Goal: Task Accomplishment & Management: Use online tool/utility

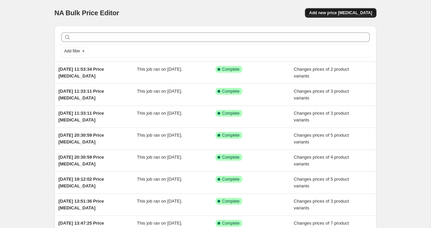
click at [341, 14] on span "Add new price [MEDICAL_DATA]" at bounding box center [340, 12] width 63 height 5
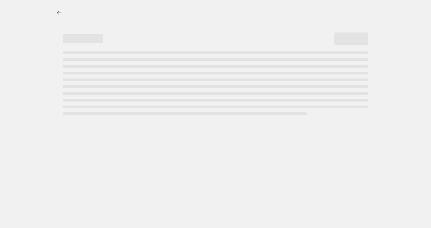
select select "percentage"
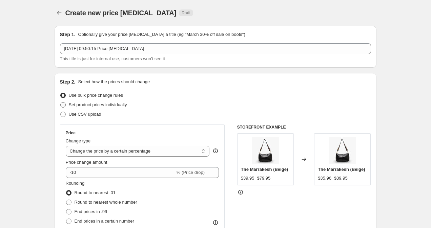
click at [63, 105] on span at bounding box center [62, 104] width 5 height 5
click at [61, 103] on input "Set product prices individually" at bounding box center [60, 102] width 0 height 0
radio input "true"
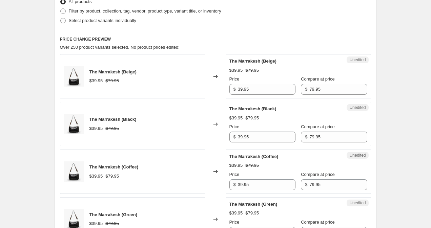
scroll to position [175, 0]
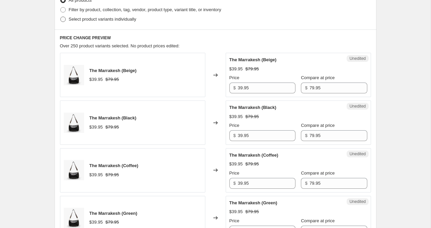
click at [60, 20] on span at bounding box center [62, 19] width 5 height 5
click at [60, 17] on input "Select product variants individually" at bounding box center [60, 17] width 0 height 0
radio input "true"
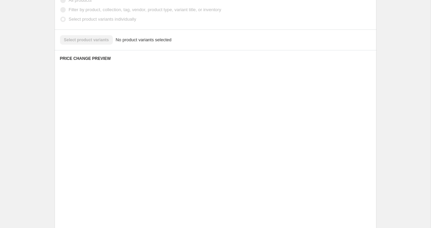
scroll to position [165, 0]
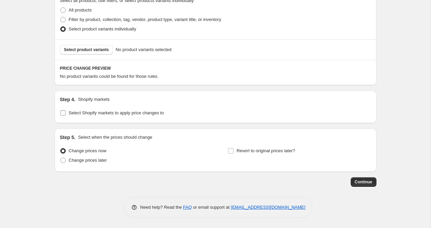
click at [63, 113] on input "Select Shopify markets to apply price changes to" at bounding box center [62, 112] width 5 height 5
checkbox input "true"
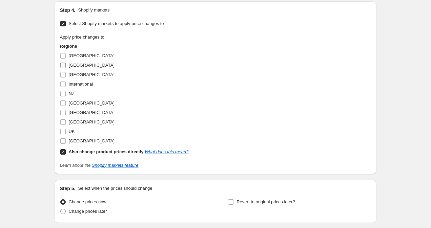
scroll to position [268, 0]
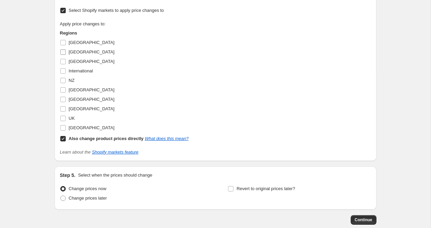
click at [64, 51] on input "[GEOGRAPHIC_DATA]" at bounding box center [62, 51] width 5 height 5
checkbox input "true"
click at [61, 138] on input "Also change product prices directly What does this mean?" at bounding box center [62, 138] width 5 height 5
checkbox input "false"
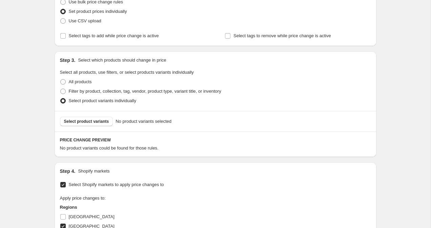
scroll to position [134, 0]
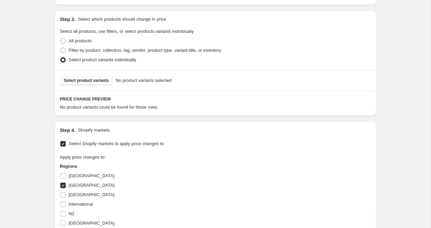
click at [89, 79] on span "Select product variants" at bounding box center [86, 80] width 45 height 5
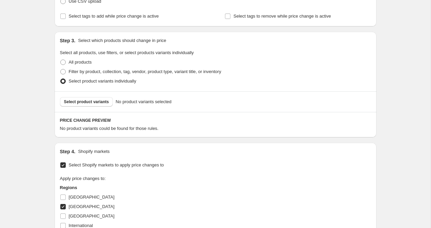
scroll to position [93, 0]
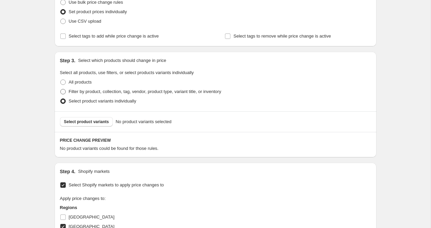
click at [63, 92] on span at bounding box center [62, 91] width 5 height 5
click at [61, 89] on input "Filter by product, collection, tag, vendor, product type, variant title, or inv…" at bounding box center [60, 89] width 0 height 0
radio input "true"
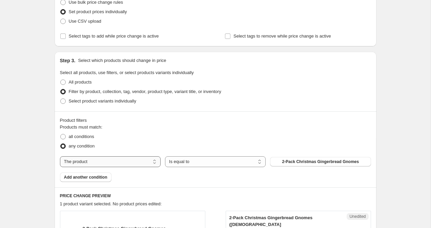
click at [122, 161] on select "The product The product's collection The product's tag The product's vendor The…" at bounding box center [110, 161] width 101 height 11
select select "collection"
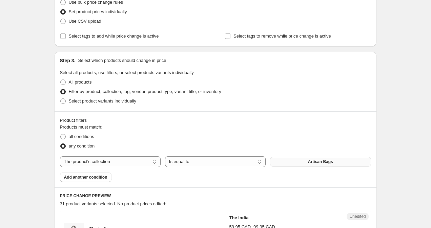
click at [306, 161] on button "Artisan Bags" at bounding box center [320, 161] width 101 height 9
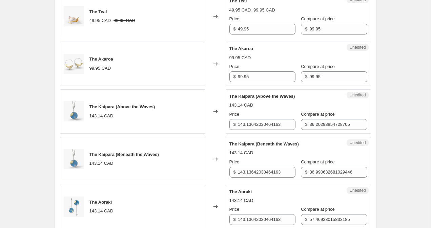
scroll to position [327, 0]
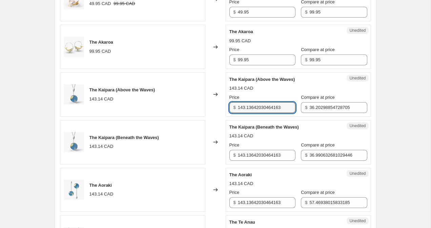
drag, startPoint x: 285, startPoint y: 108, endPoint x: 227, endPoint y: 107, distance: 58.6
click at [226, 107] on div "Unedited The Kaipara (Above the Waves) 143.14 CAD Price $ 143.13642030464163 Co…" at bounding box center [298, 94] width 145 height 44
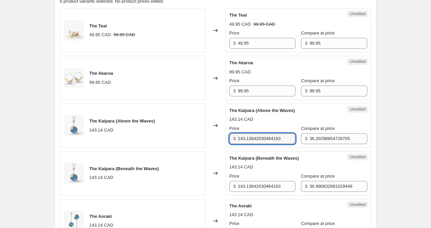
scroll to position [292, 0]
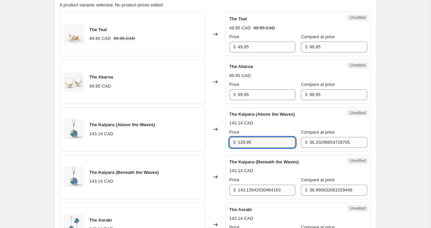
drag, startPoint x: 258, startPoint y: 141, endPoint x: 220, endPoint y: 141, distance: 37.2
click at [220, 141] on div "The Kaipara (Above the Waves) 143.14 CAD Changed to Unedited The Kaipara (Above…" at bounding box center [215, 129] width 311 height 44
type input "129.95"
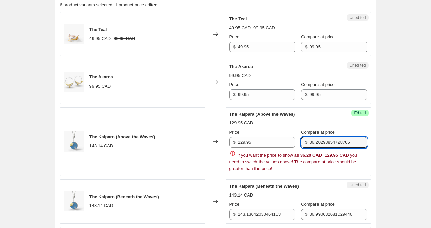
drag, startPoint x: 349, startPoint y: 143, endPoint x: 256, endPoint y: 128, distance: 94.3
click at [256, 128] on div "The Kaipara (Above the Waves) 129.95 CAD Price $ 129.95 Compare at price $ 36.2…" at bounding box center [298, 141] width 138 height 61
click at [356, 143] on input "36.20298854728705" at bounding box center [338, 142] width 58 height 11
drag, startPoint x: 358, startPoint y: 142, endPoint x: 259, endPoint y: 140, distance: 99.2
click at [259, 140] on div "Price $ 129.95 Compare at price $ 36.20298854728705" at bounding box center [298, 138] width 138 height 19
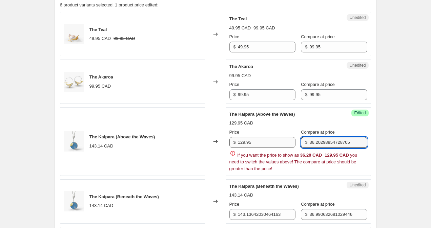
paste input "129.9"
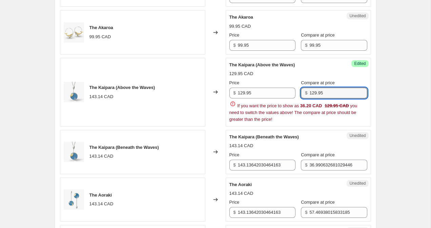
scroll to position [382, 0]
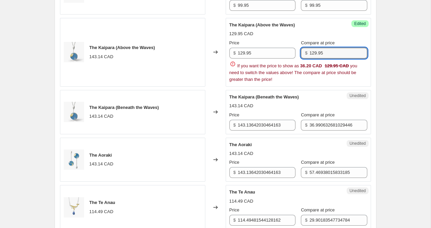
type input "129.95"
click at [415, 94] on div "Create new price [MEDICAL_DATA]. This page is ready Create new price [MEDICAL_D…" at bounding box center [215, 75] width 430 height 915
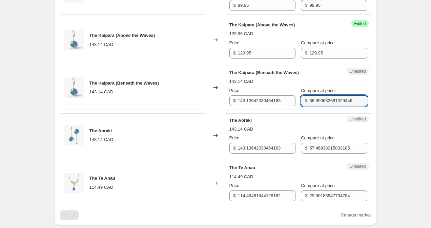
scroll to position [0, 1]
drag, startPoint x: 303, startPoint y: 102, endPoint x: 403, endPoint y: 103, distance: 99.9
click at [403, 103] on div "Create new price [MEDICAL_DATA]. This page is ready Create new price [MEDICAL_D…" at bounding box center [215, 63] width 430 height 890
paste input "129.95"
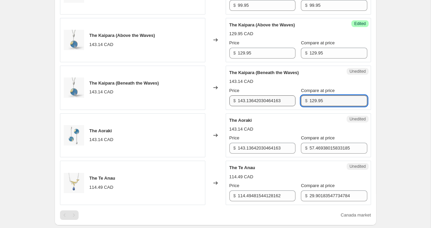
type input "129.95"
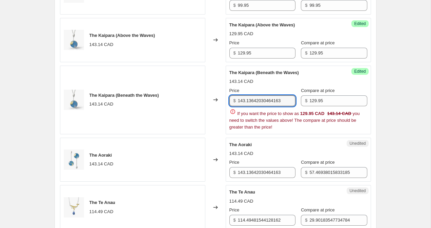
drag, startPoint x: 286, startPoint y: 100, endPoint x: 212, endPoint y: 84, distance: 76.1
click at [212, 84] on div "The Kaipara (Beneath the Waves) 143.14 CAD Changed to Success Edited The Kaipar…" at bounding box center [215, 100] width 311 height 69
paste input "29.95"
type input "129.95"
click at [419, 87] on div "Create new price [MEDICAL_DATA]. This page is ready Create new price [MEDICAL_D…" at bounding box center [215, 75] width 430 height 915
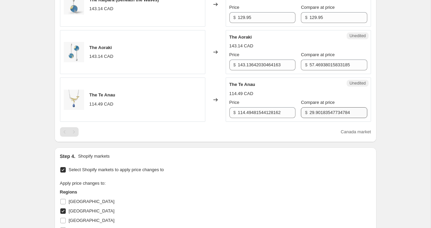
scroll to position [448, 0]
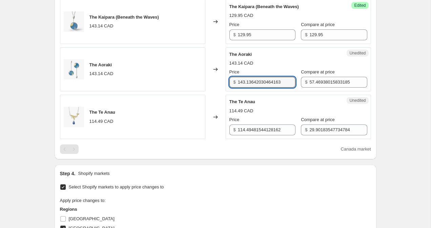
drag, startPoint x: 286, startPoint y: 81, endPoint x: 219, endPoint y: 81, distance: 66.7
click at [219, 81] on div "The Aoraki 143.14 CAD Changed to Unedited The Aoraki 143.14 CAD Price $ 143.136…" at bounding box center [215, 69] width 311 height 44
paste input "29.95"
type input "129.95"
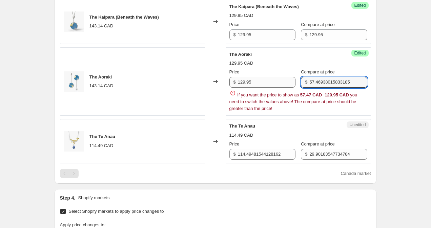
drag, startPoint x: 351, startPoint y: 82, endPoint x: 286, endPoint y: 78, distance: 65.5
click at [286, 78] on div "Price $ 129.95 Compare at price $ 57.46938015833185" at bounding box center [298, 78] width 138 height 19
paste input "129.95"
click at [344, 84] on input "129.955" at bounding box center [338, 82] width 58 height 11
type input "129.95"
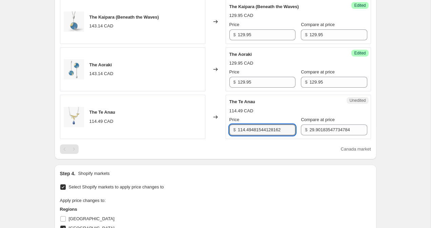
drag, startPoint x: 285, startPoint y: 153, endPoint x: 222, endPoint y: 129, distance: 68.3
click at [222, 129] on div "The Te Anau 114.49 CAD Changed to Unedited The Te Anau 114.49 CAD Price $ 114.4…" at bounding box center [215, 117] width 311 height 44
type input "99.95"
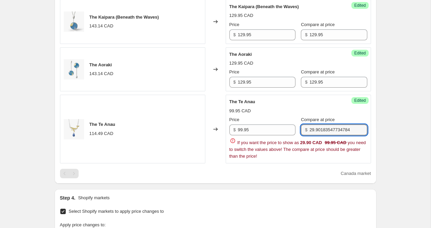
drag, startPoint x: 350, startPoint y: 129, endPoint x: 264, endPoint y: 112, distance: 87.9
click at [264, 112] on div "The Te Anau 99.95 CAD Price $ 99.95 Compare at price $ 29.90183547734784 If you…" at bounding box center [298, 129] width 138 height 61
type input "4"
type input "99.95"
click at [407, 108] on div "Create new price [MEDICAL_DATA]. This page is ready Create new price [MEDICAL_D…" at bounding box center [215, 9] width 430 height 915
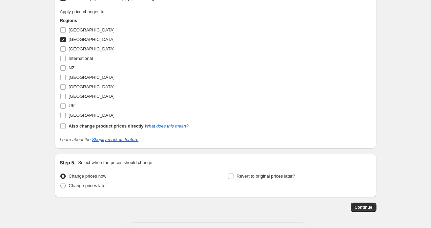
scroll to position [662, 0]
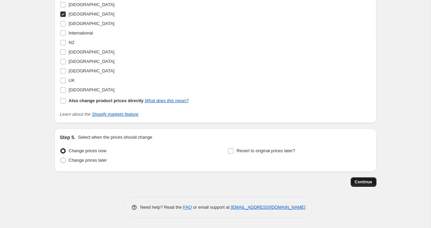
click at [365, 184] on span "Continue" at bounding box center [364, 181] width 18 height 5
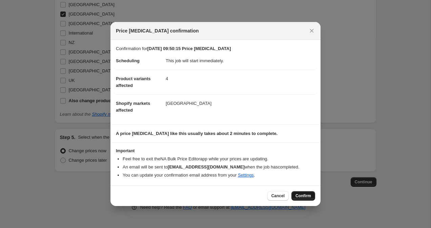
click at [300, 198] on span "Confirm" at bounding box center [303, 195] width 16 height 5
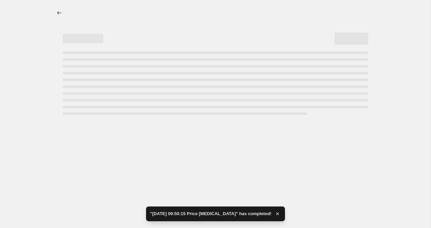
select select "collection"
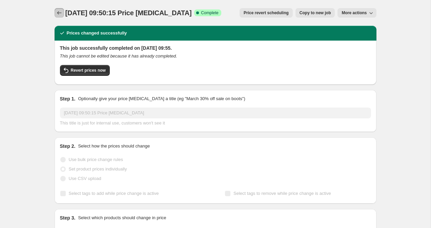
click at [61, 10] on icon "Price change jobs" at bounding box center [59, 12] width 7 height 7
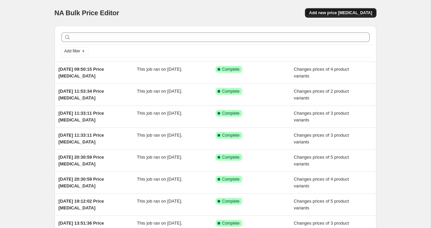
click at [343, 15] on span "Add new price [MEDICAL_DATA]" at bounding box center [340, 12] width 63 height 5
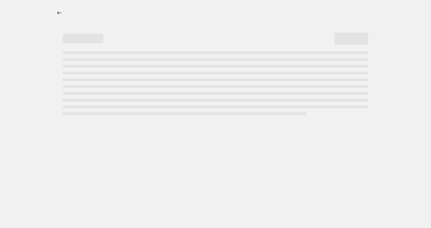
select select "percentage"
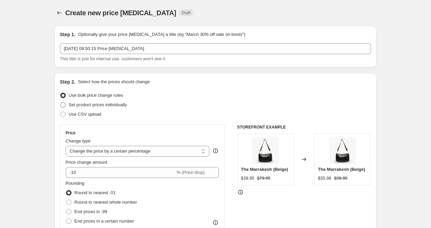
click at [61, 105] on span at bounding box center [62, 104] width 5 height 5
click at [61, 103] on input "Set product prices individually" at bounding box center [60, 102] width 0 height 0
radio input "true"
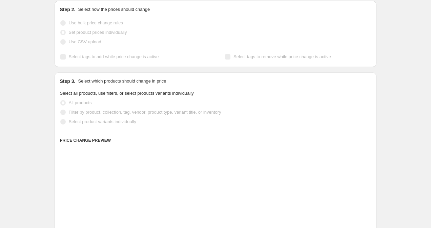
scroll to position [78, 0]
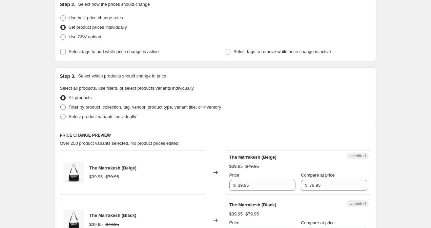
click at [61, 105] on span at bounding box center [62, 107] width 5 height 5
click at [61, 105] on input "Filter by product, collection, tag, vendor, product type, variant title, or inv…" at bounding box center [60, 105] width 0 height 0
radio input "true"
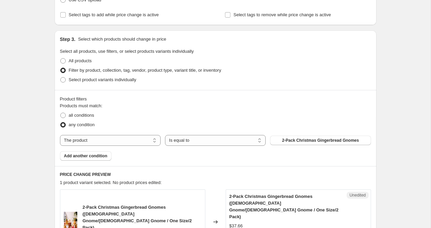
scroll to position [131, 0]
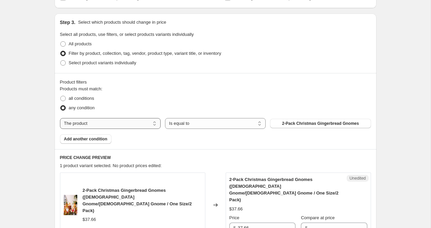
click at [98, 122] on select "The product The product's collection The product's tag The product's vendor The…" at bounding box center [110, 123] width 101 height 11
select select "collection"
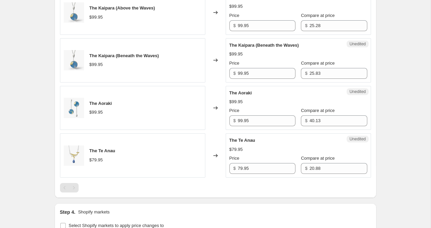
scroll to position [522, 0]
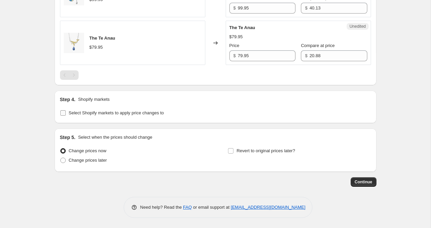
click at [65, 115] on input "Select Shopify markets to apply price changes to" at bounding box center [62, 112] width 5 height 5
checkbox input "true"
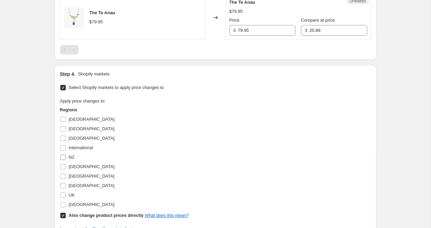
click at [64, 156] on input "NZ" at bounding box center [62, 157] width 5 height 5
checkbox input "true"
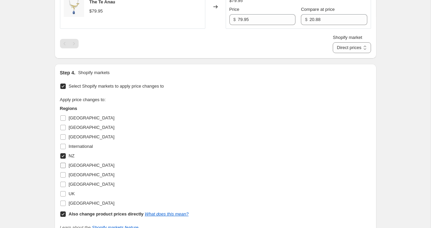
scroll to position [565, 0]
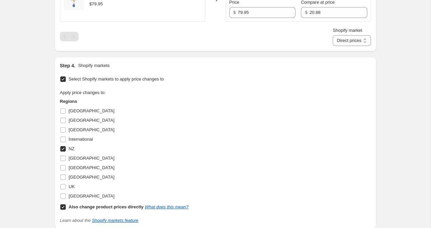
click at [62, 207] on input "Also change product prices directly What does this mean?" at bounding box center [62, 207] width 5 height 5
checkbox input "false"
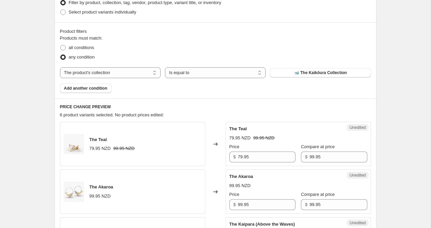
scroll to position [104, 0]
